Goal: Task Accomplishment & Management: Use online tool/utility

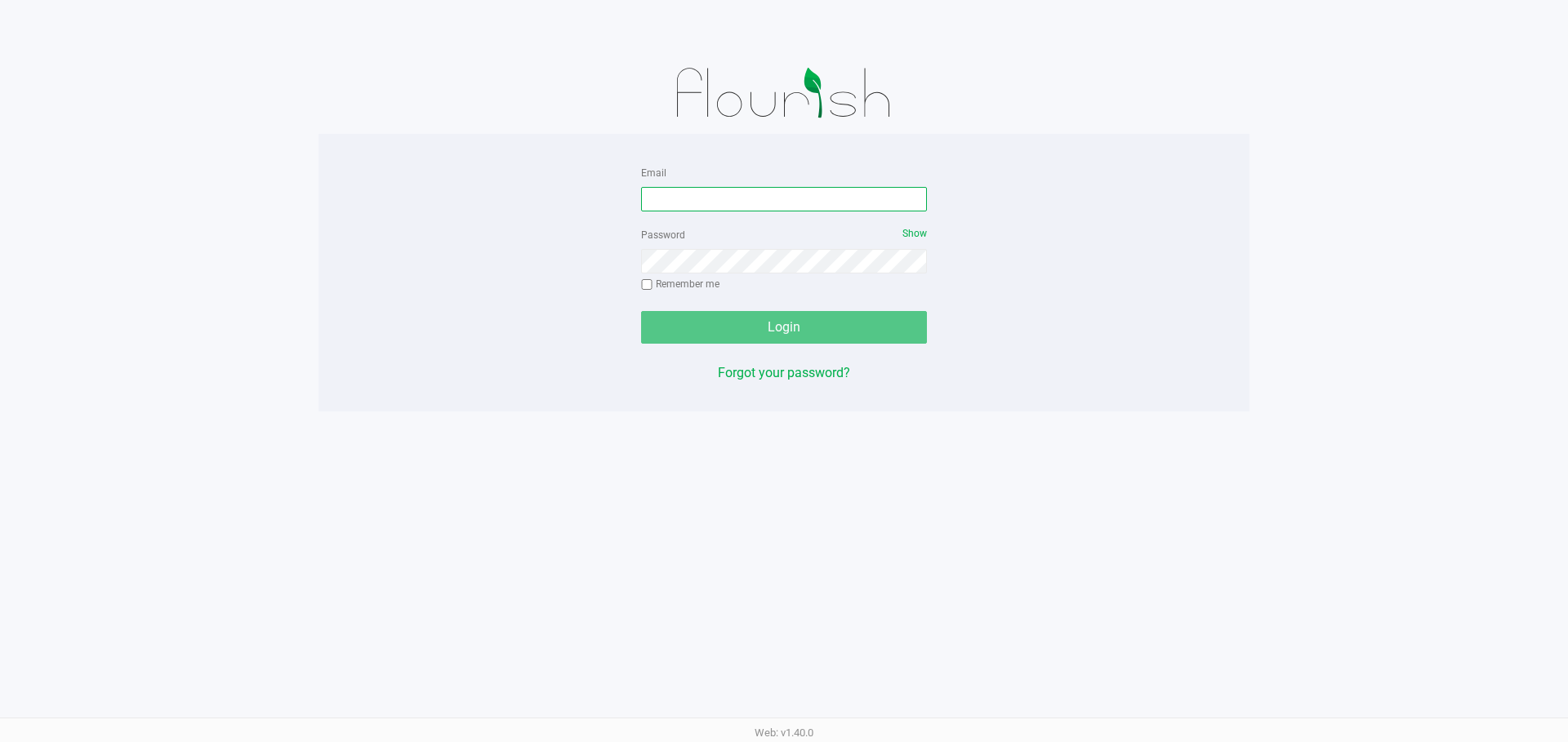
click at [783, 204] on input "Email" at bounding box center [783, 199] width 286 height 25
type input "[EMAIL_ADDRESS][DOMAIN_NAME]"
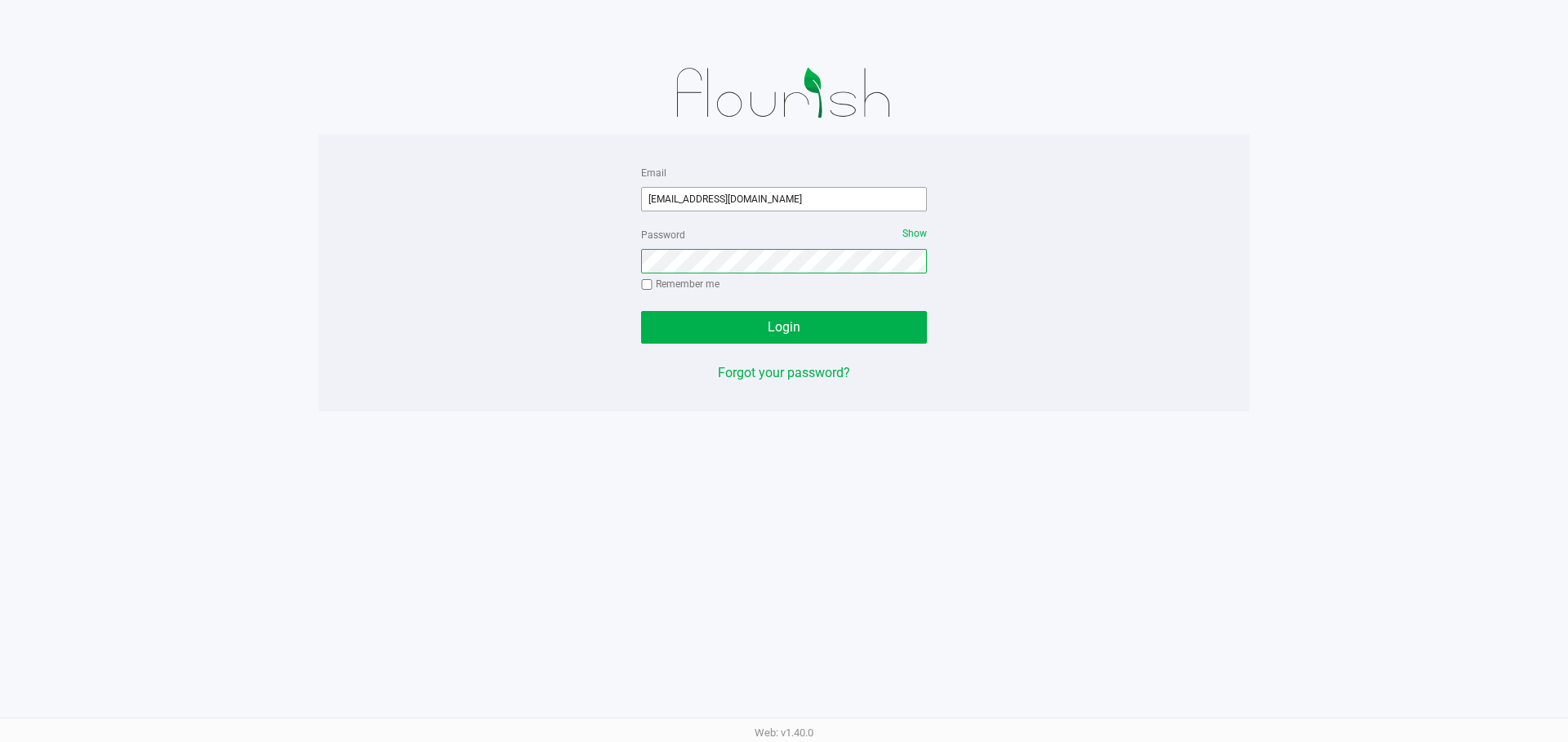
click at [641, 312] on button "Login" at bounding box center [783, 327] width 286 height 32
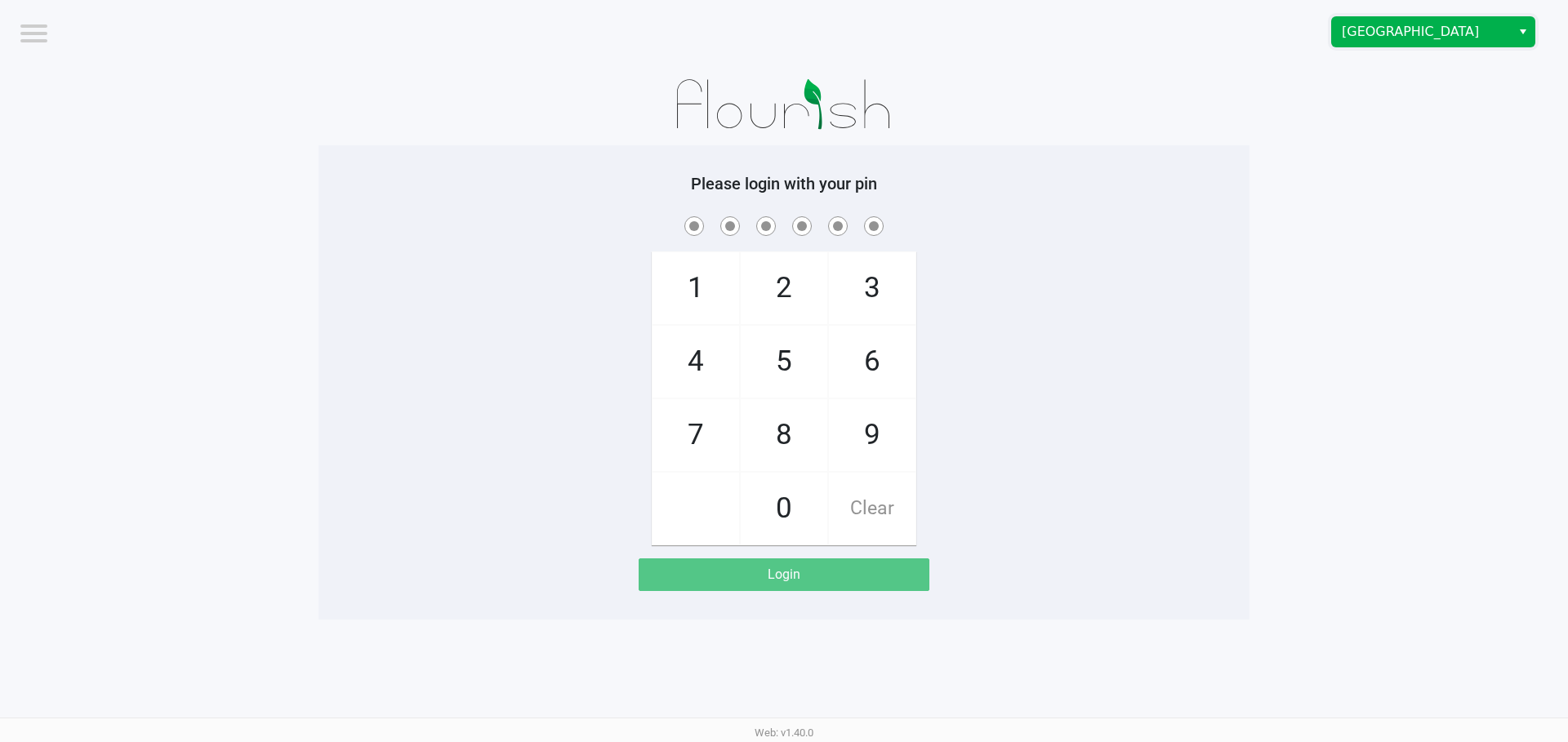
click at [1435, 45] on span "[GEOGRAPHIC_DATA]" at bounding box center [1421, 31] width 179 height 29
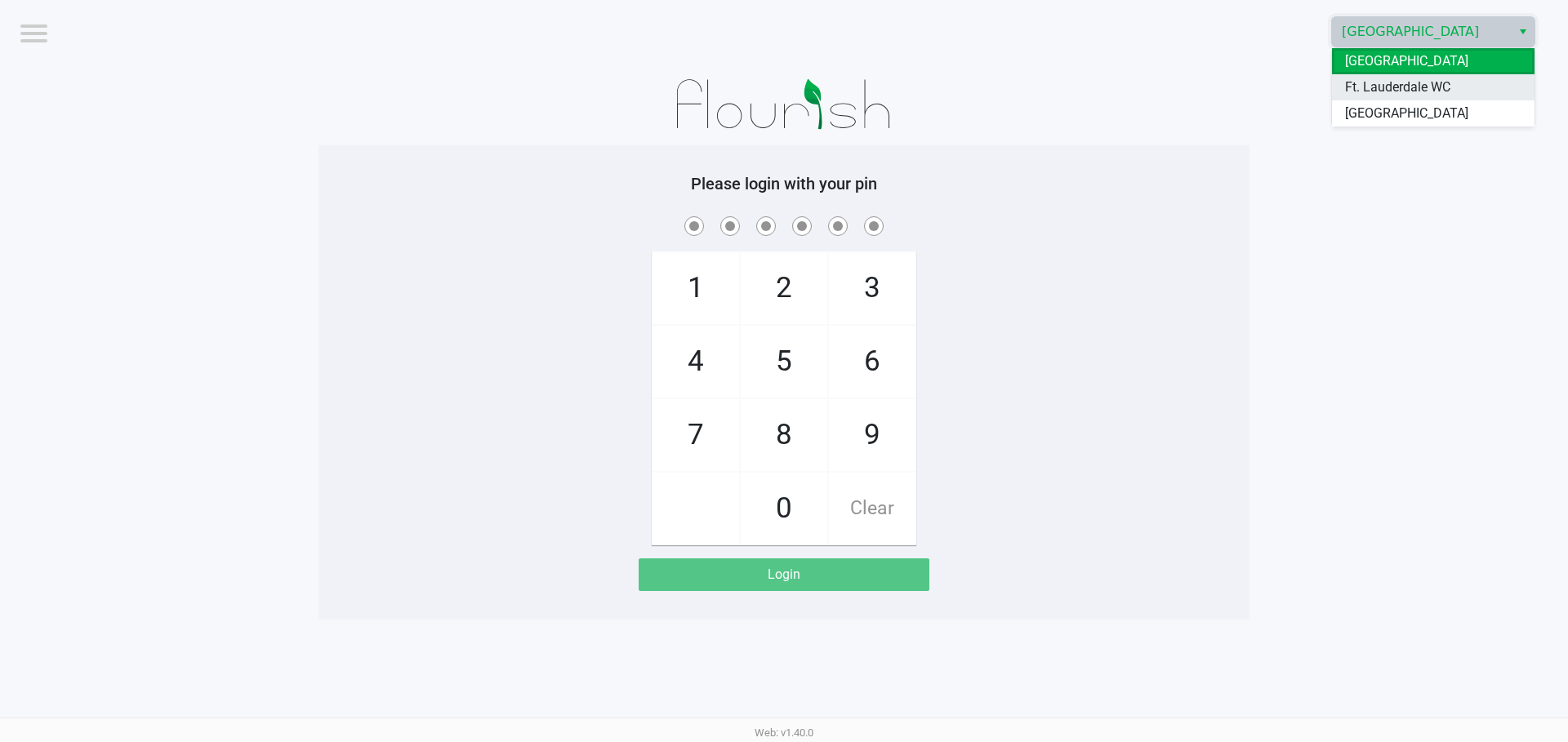
click at [1425, 87] on span "Ft. Lauderdale WC" at bounding box center [1397, 87] width 105 height 20
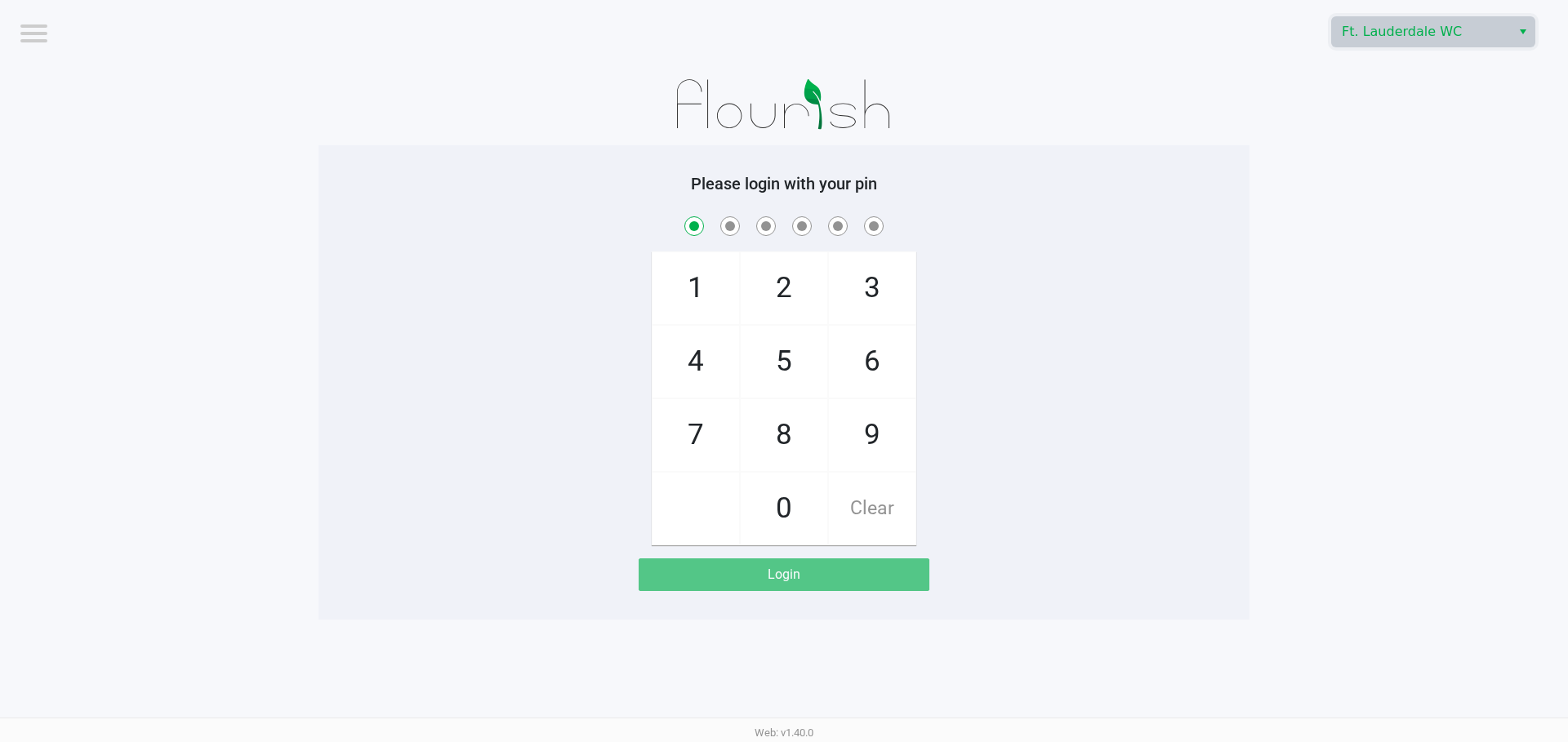
checkbox input "true"
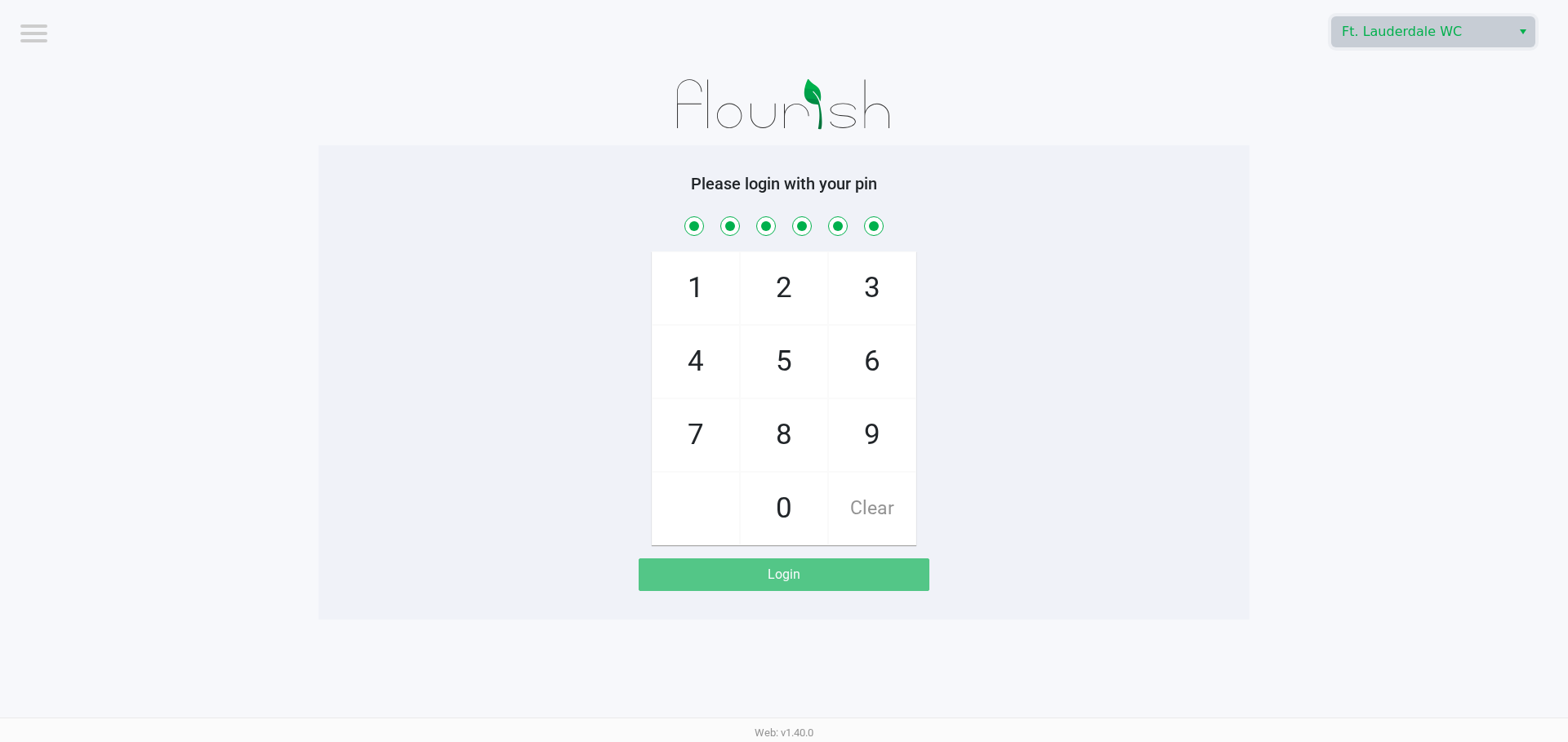
checkbox input "true"
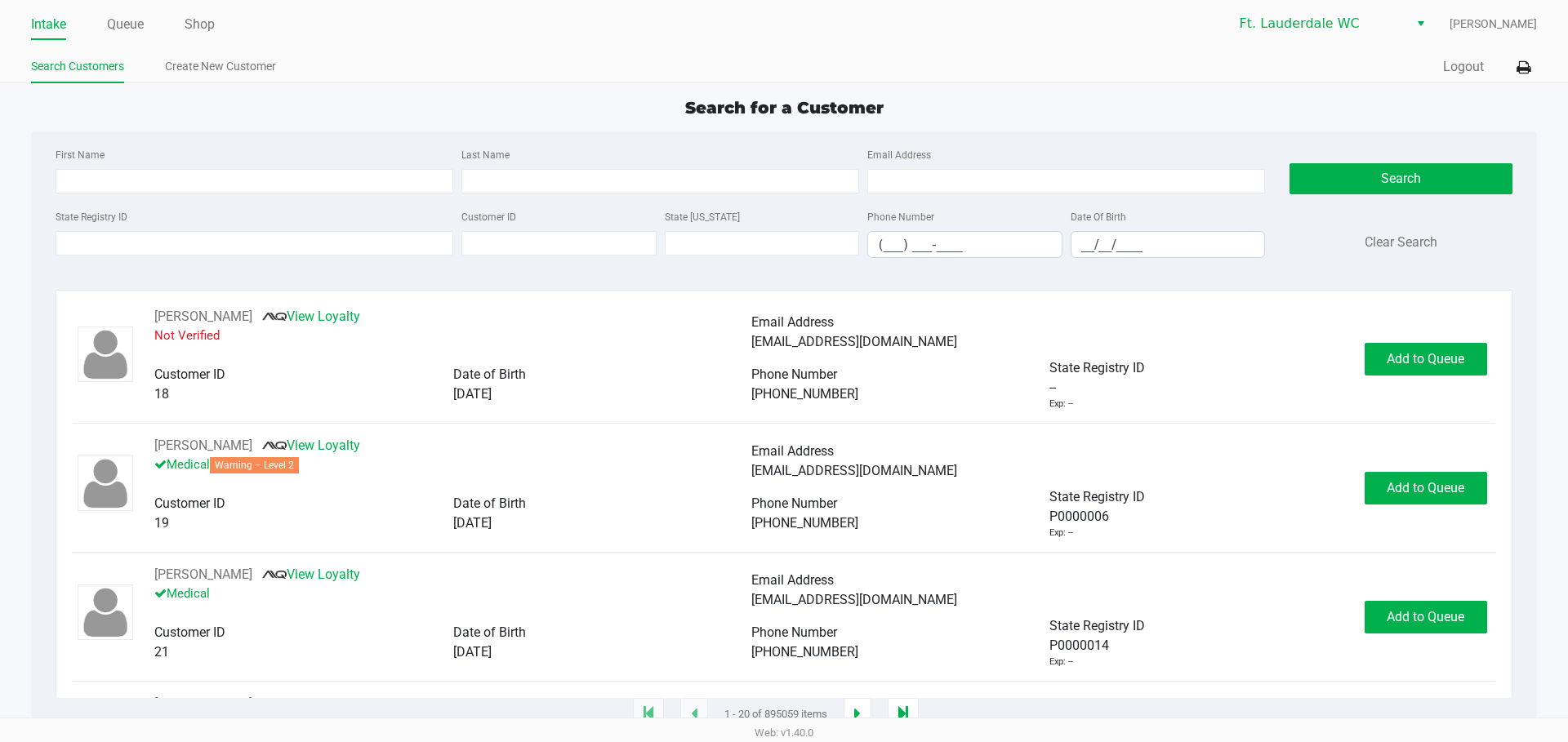
click at [221, 31] on ul "Intake Queue Shop" at bounding box center [408, 26] width 753 height 28
click at [215, 22] on link "Shop" at bounding box center [199, 24] width 30 height 23
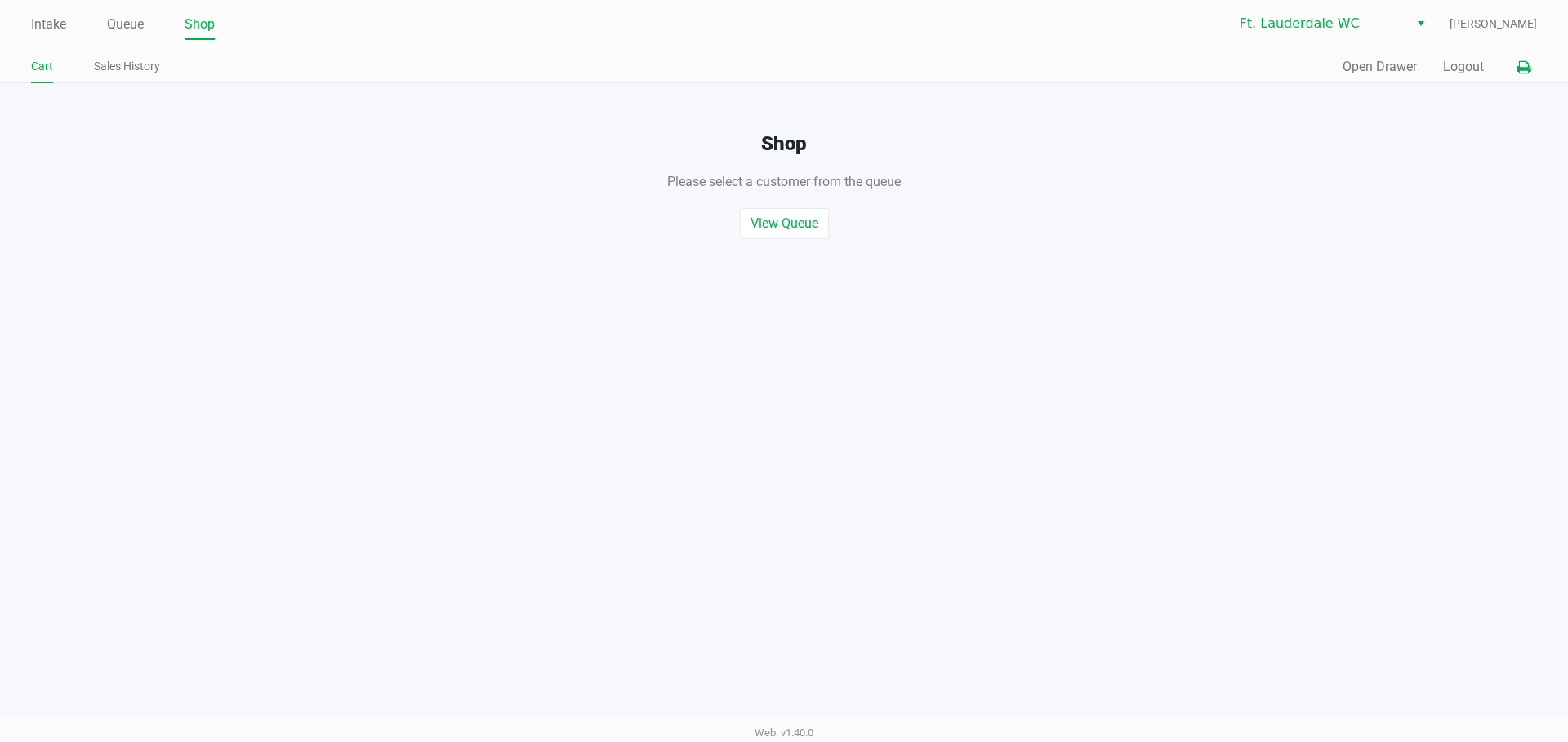
click at [1524, 65] on icon at bounding box center [1523, 68] width 14 height 12
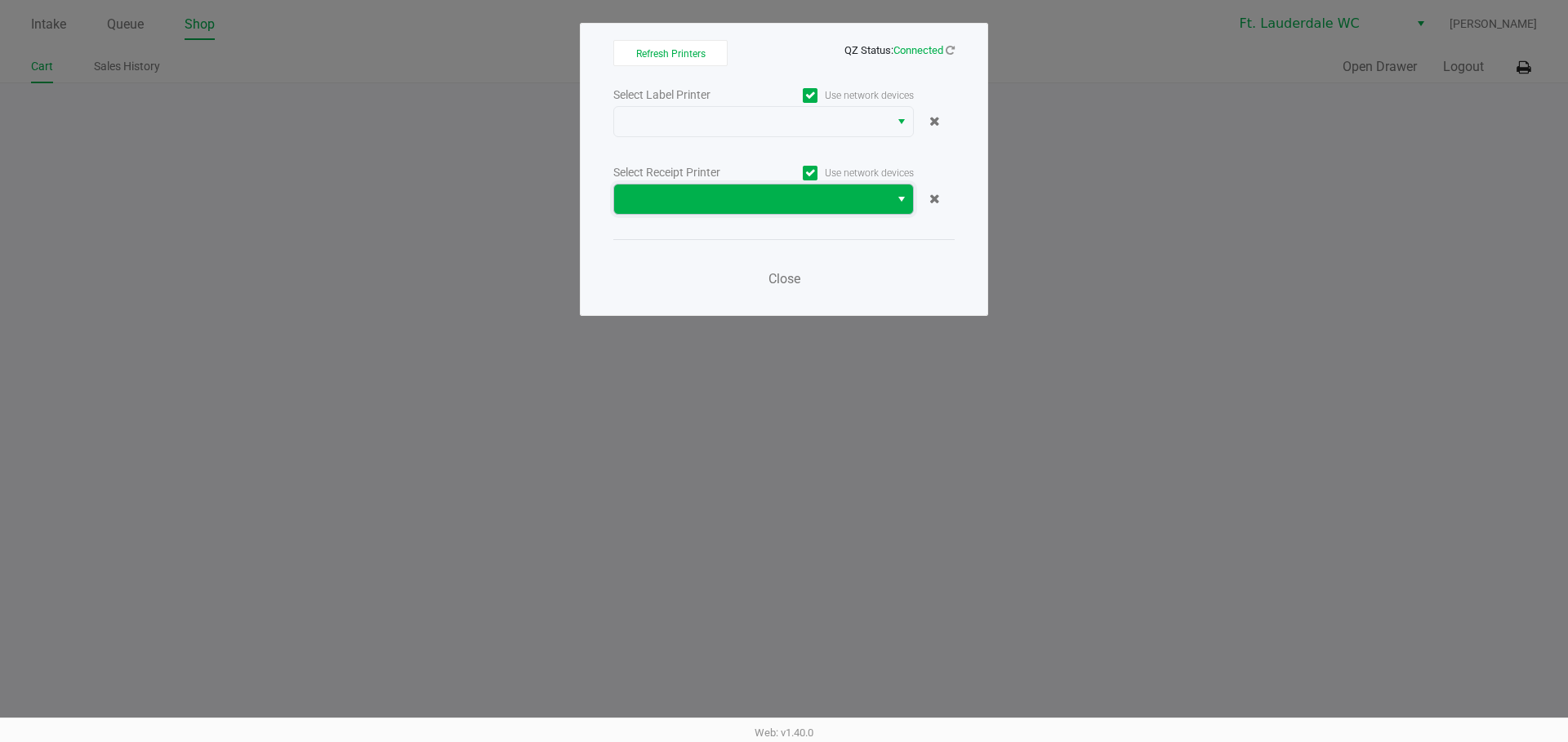
click at [731, 192] on span at bounding box center [752, 200] width 255 height 20
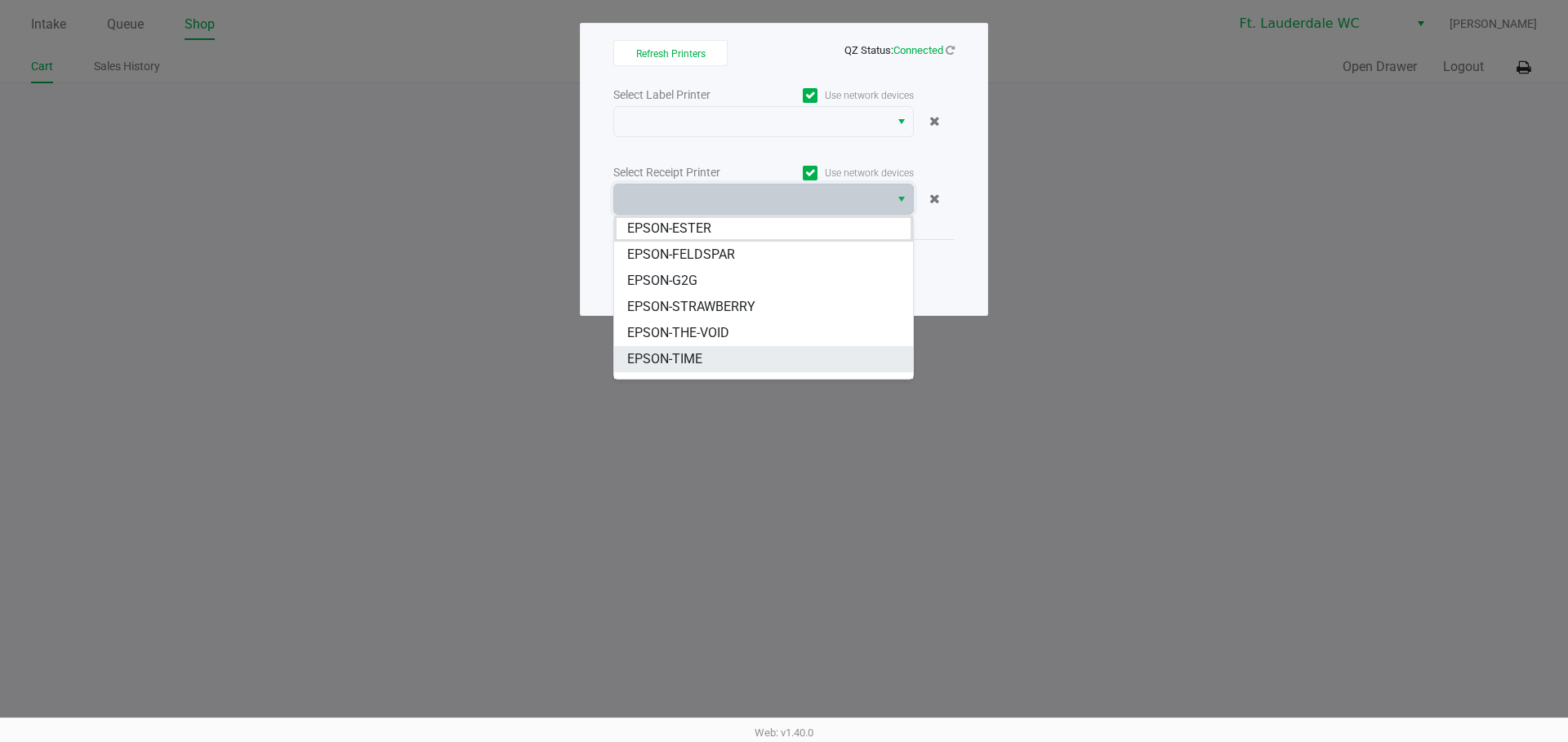
click at [700, 368] on span "EPSON-TIME" at bounding box center [664, 360] width 75 height 20
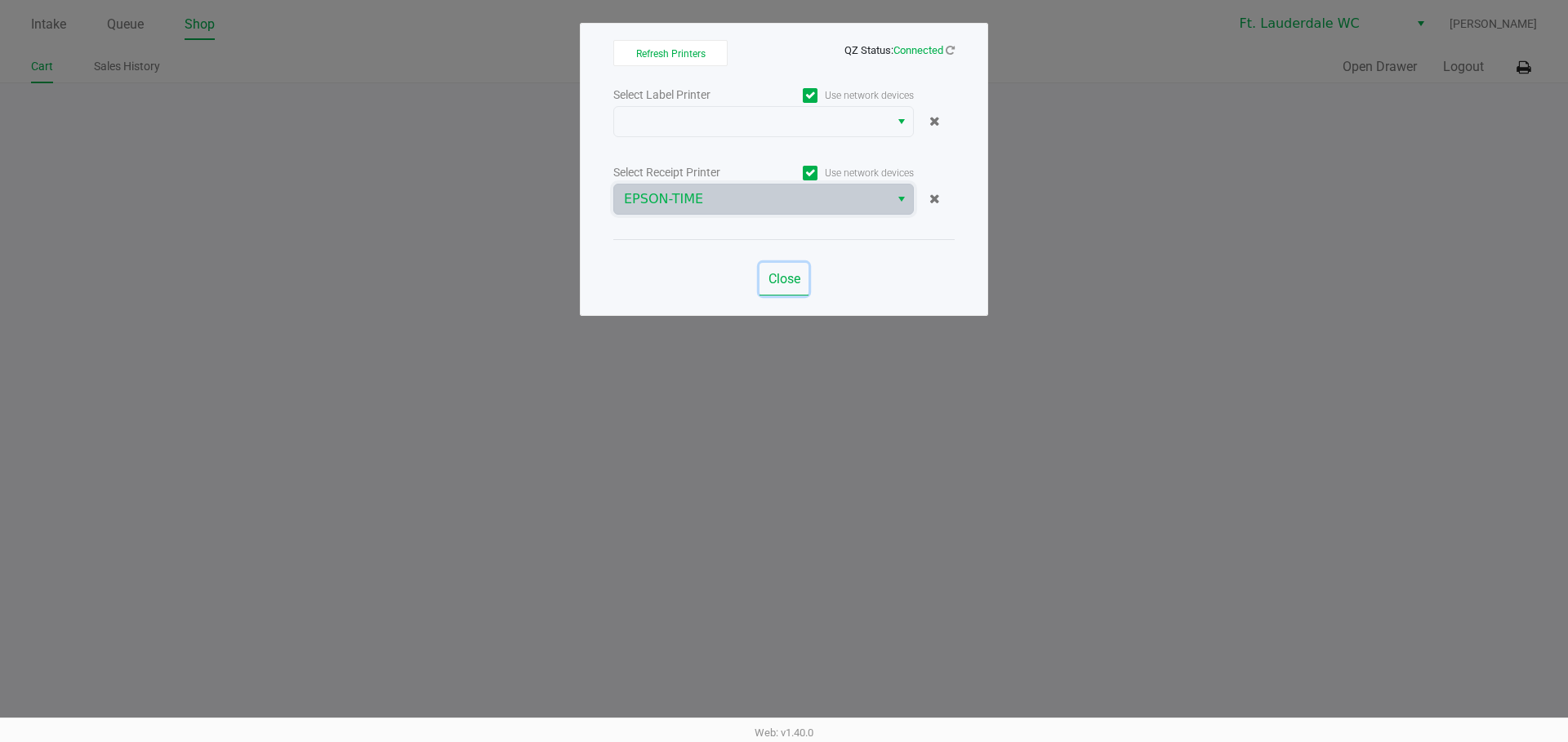
click at [768, 281] on span "Close" at bounding box center [784, 279] width 31 height 16
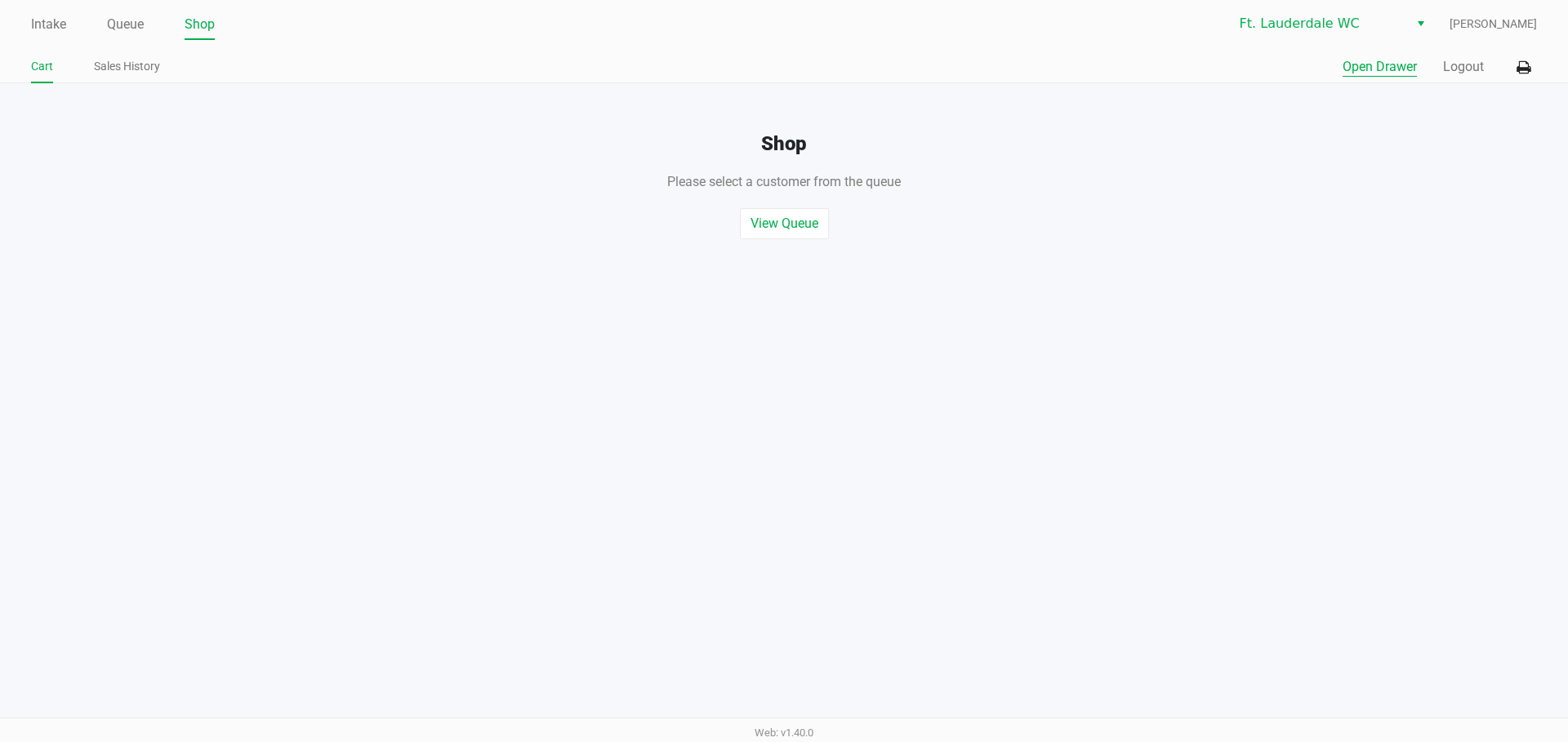
click at [1360, 69] on button "Open Drawer" at bounding box center [1379, 67] width 75 height 20
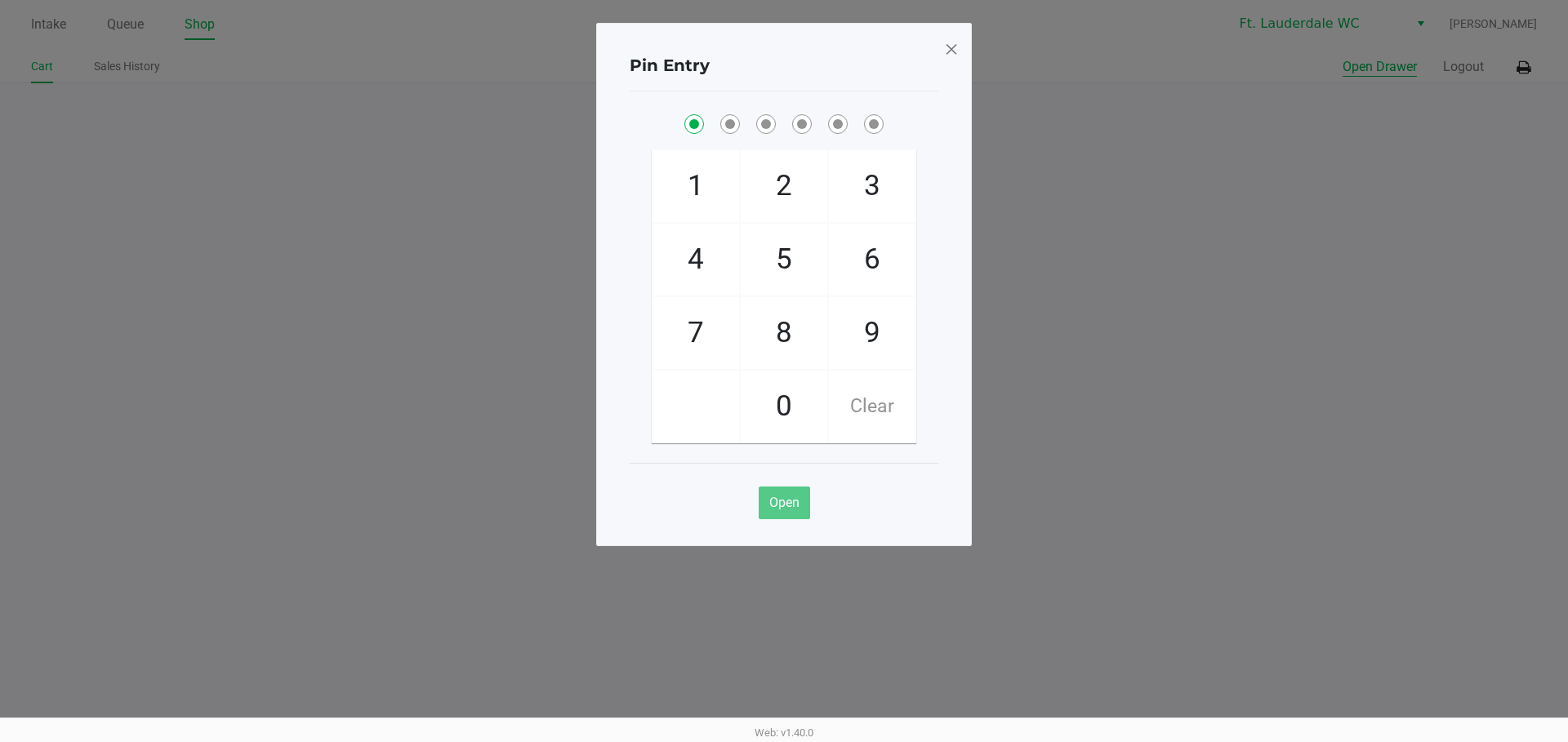
checkbox input "true"
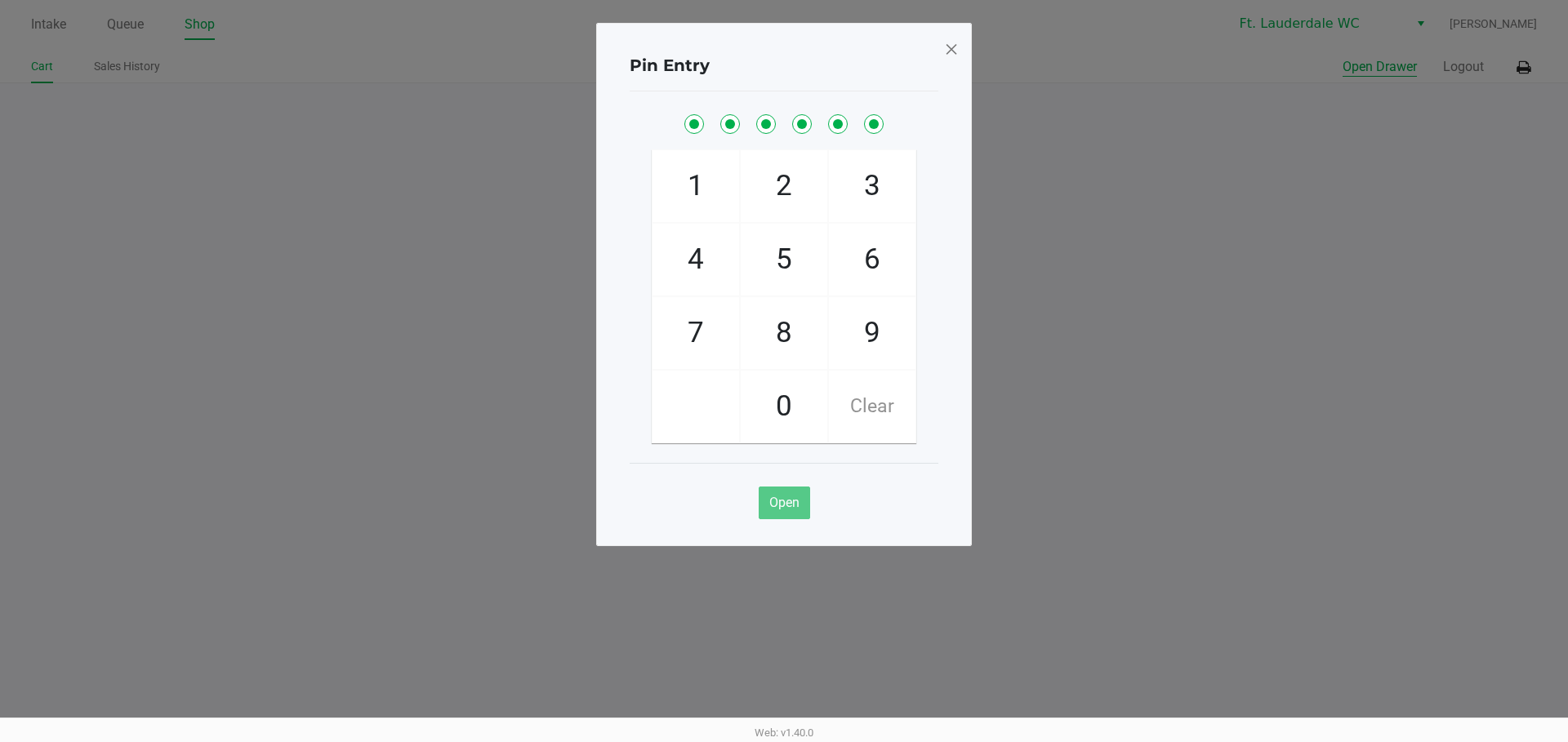
checkbox input "true"
